Goal: Task Accomplishment & Management: Complete application form

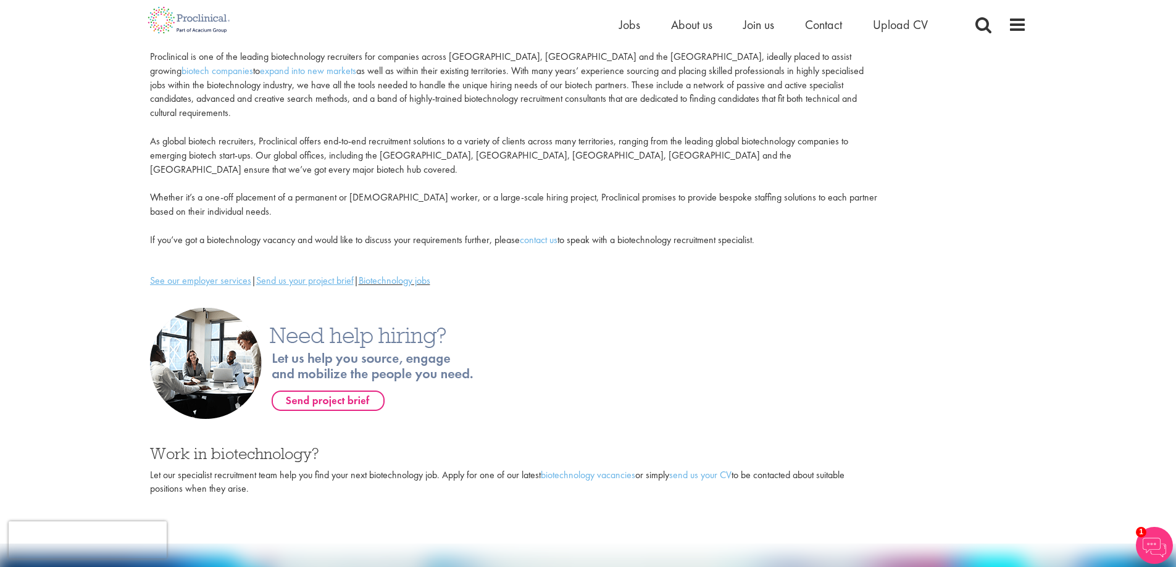
scroll to position [185, 0]
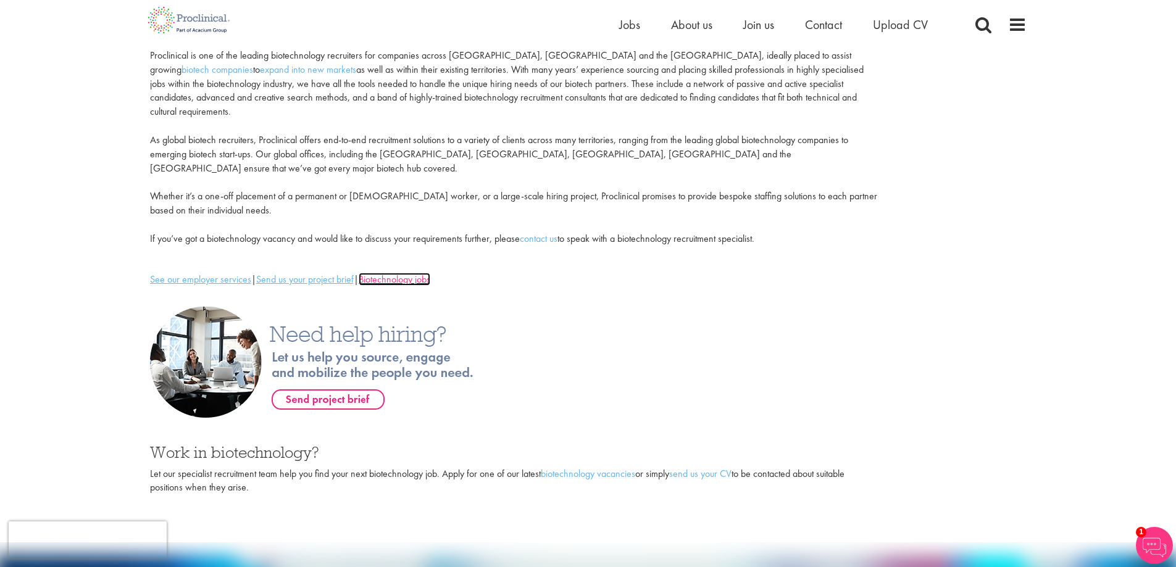
click at [407, 273] on link "Biotechnology jobs" at bounding box center [395, 279] width 72 height 13
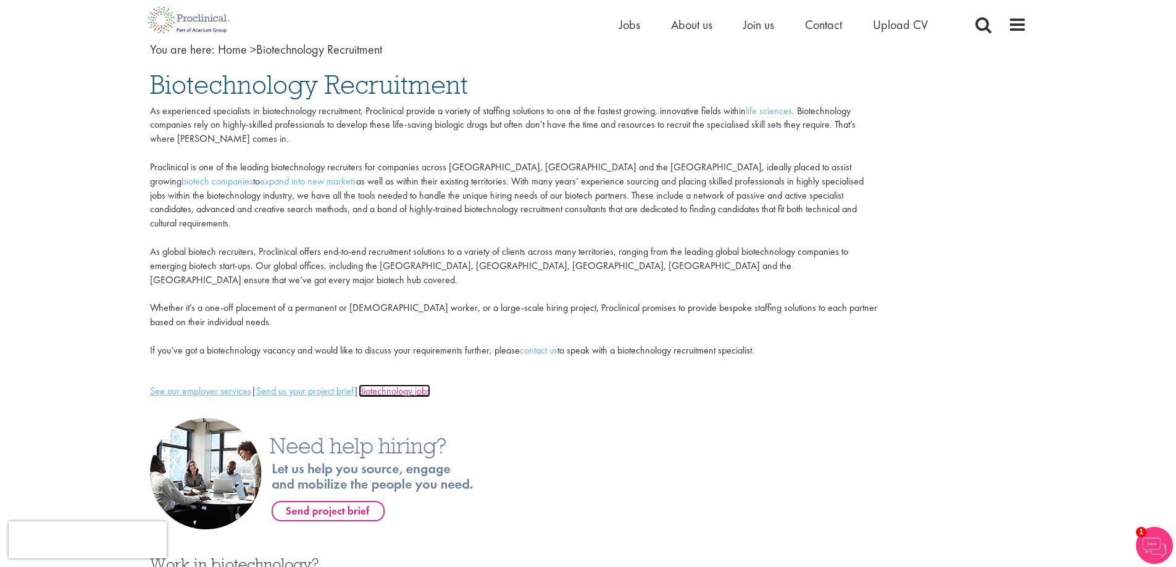
scroll to position [0, 0]
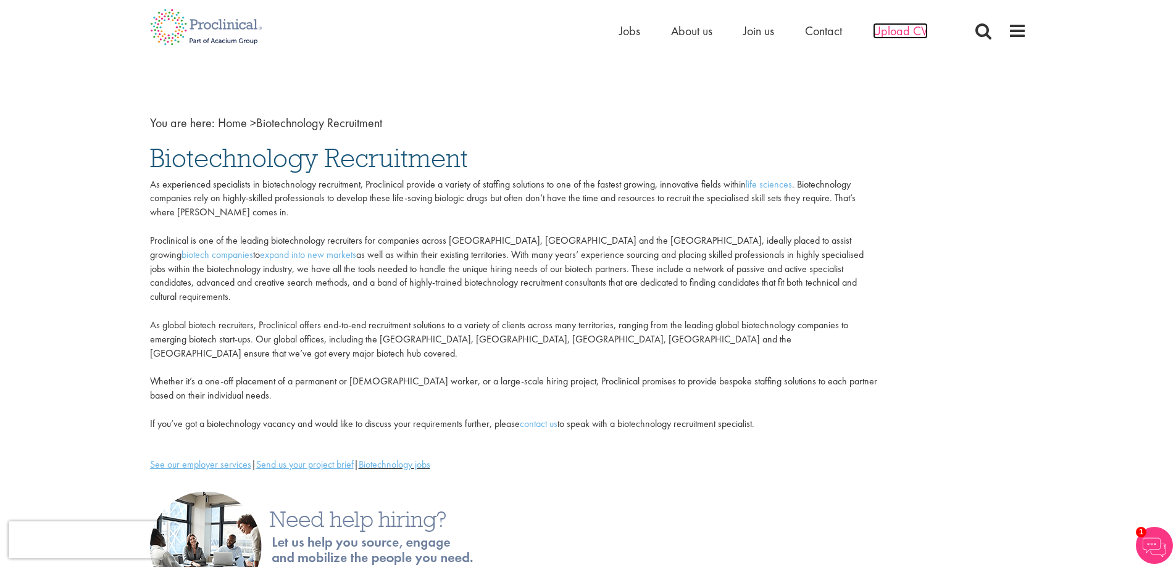
click at [885, 31] on span "Upload CV" at bounding box center [900, 31] width 55 height 16
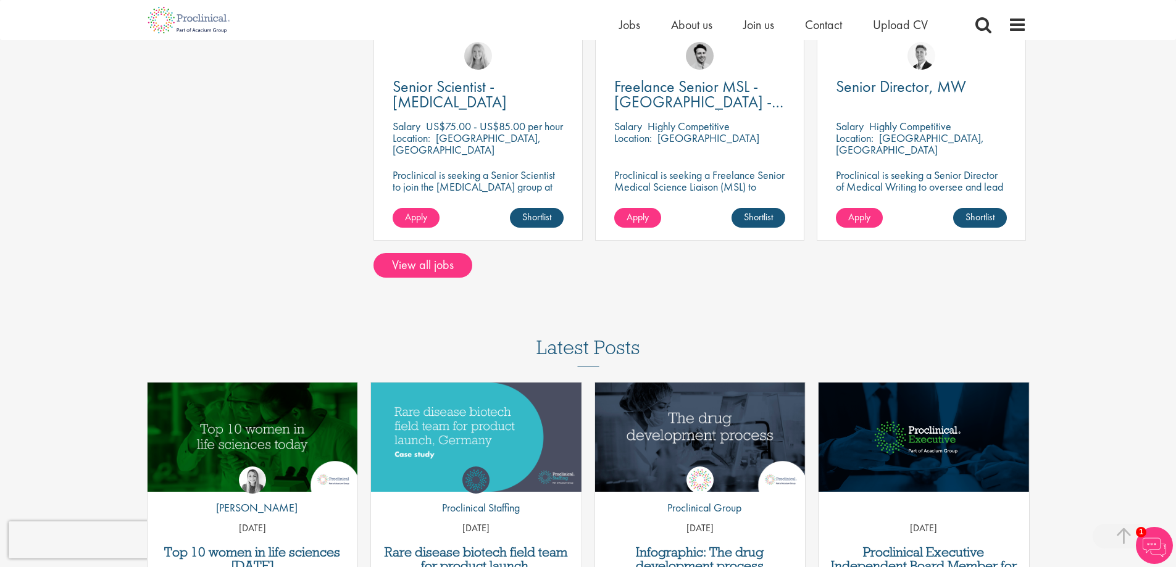
scroll to position [989, 0]
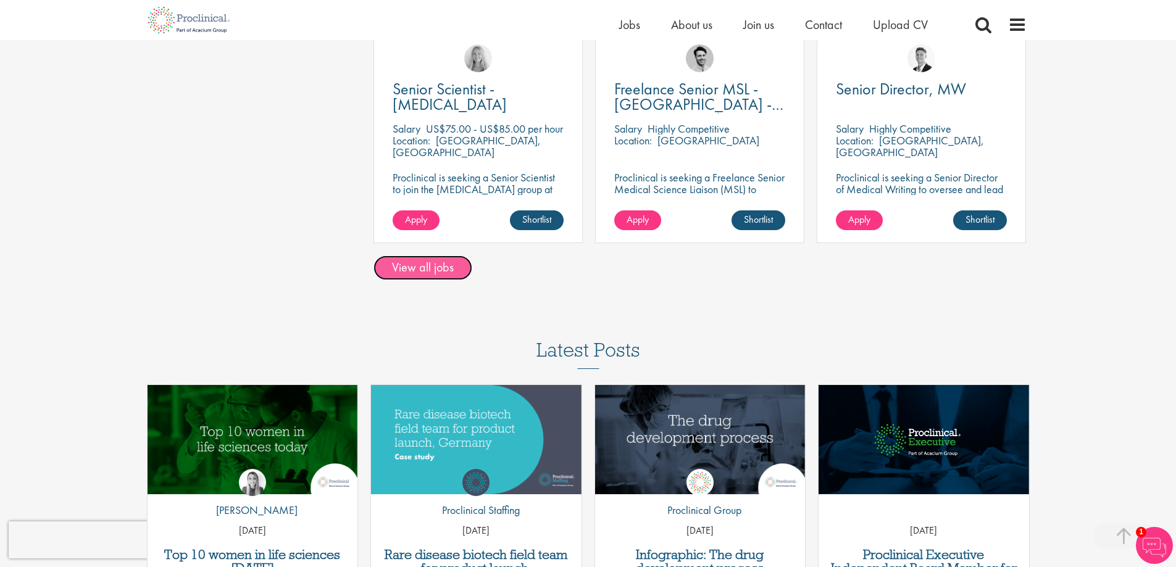
click at [431, 273] on link "View all jobs" at bounding box center [422, 268] width 99 height 25
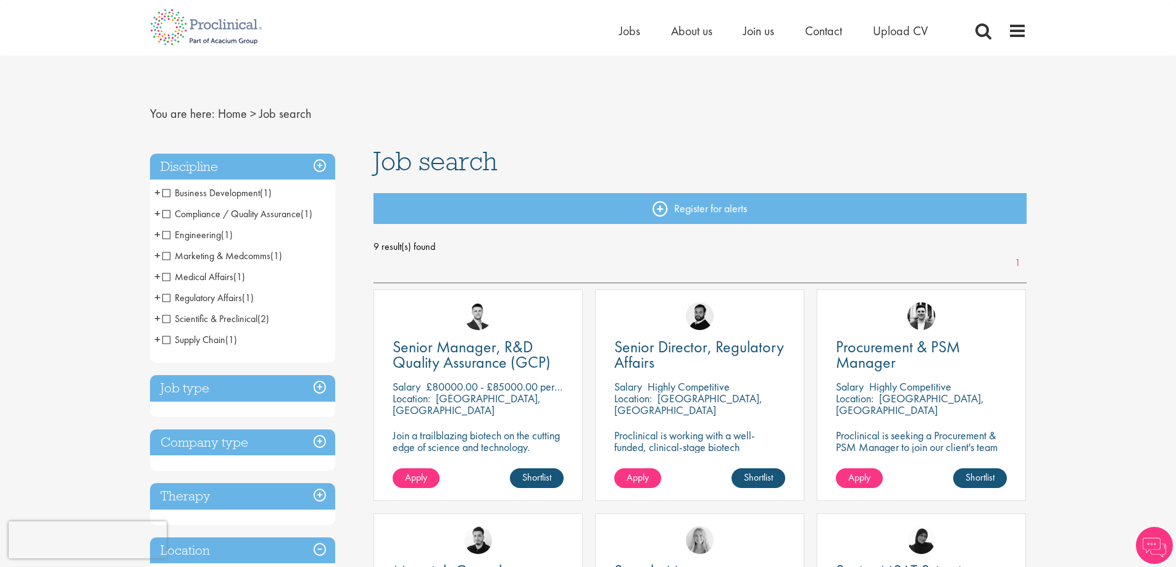
drag, startPoint x: 1178, startPoint y: 178, endPoint x: 1128, endPoint y: -75, distance: 257.3
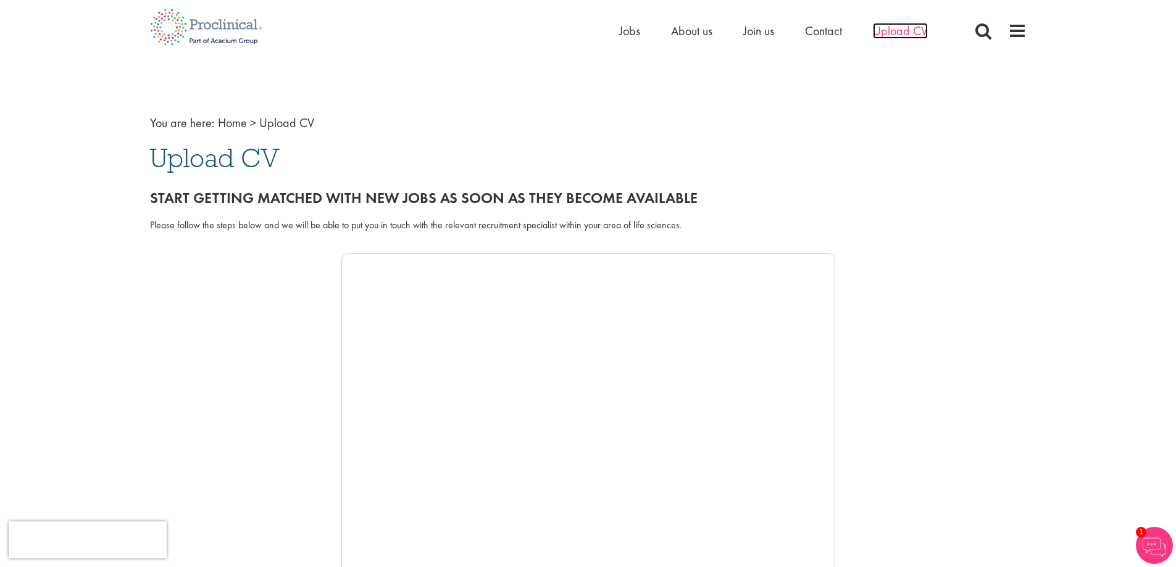
click at [896, 25] on span "Upload CV" at bounding box center [900, 31] width 55 height 16
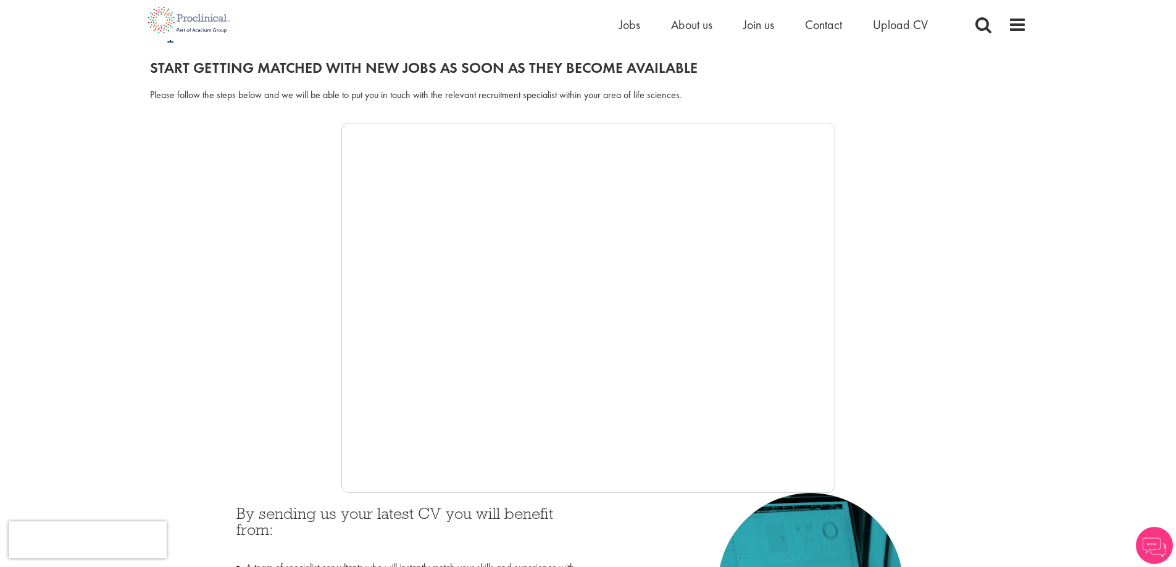
scroll to position [185, 0]
